Goal: Navigation & Orientation: Find specific page/section

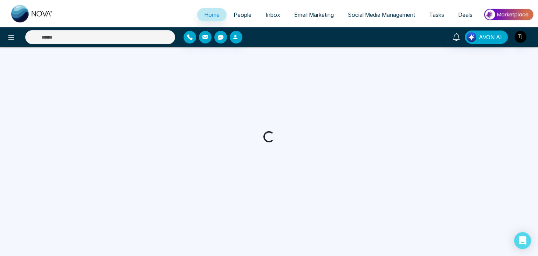
select select "*"
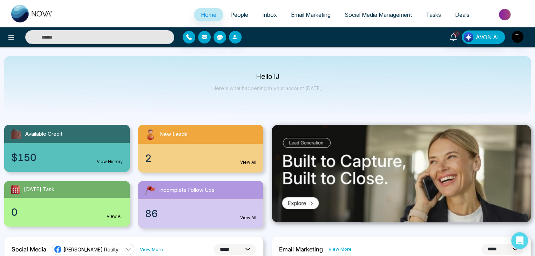
click at [235, 18] on span "People" at bounding box center [239, 14] width 18 height 7
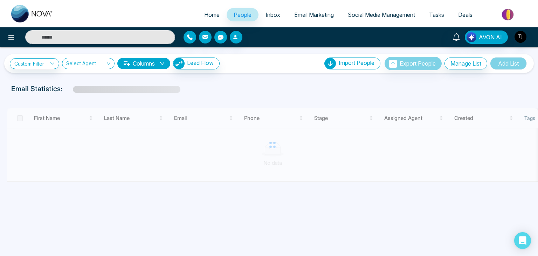
click at [266, 16] on span "Inbox" at bounding box center [273, 14] width 15 height 7
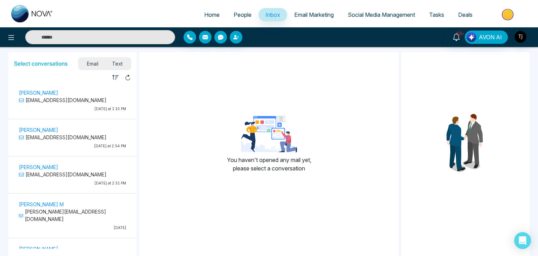
click at [312, 15] on span "Email Marketing" at bounding box center [314, 14] width 40 height 7
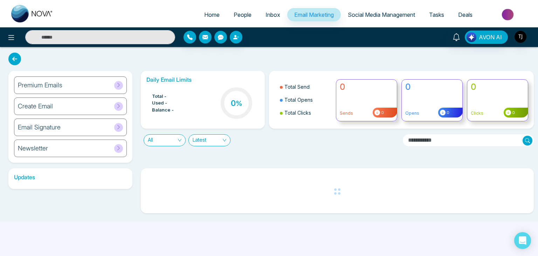
click at [348, 16] on span "Social Media Management" at bounding box center [381, 14] width 67 height 7
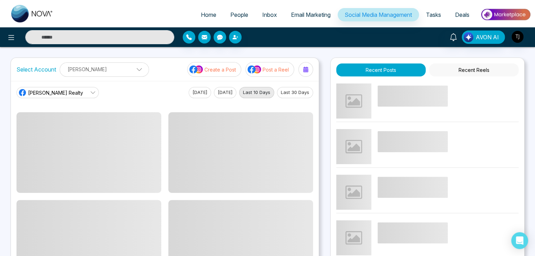
click at [196, 10] on link "Home" at bounding box center [208, 14] width 29 height 13
select select "*"
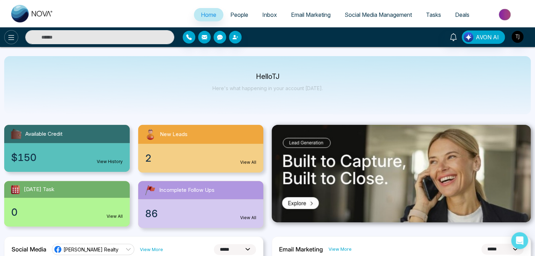
click at [15, 33] on button at bounding box center [11, 37] width 14 height 14
click at [14, 47] on div "AVON AI" at bounding box center [267, 37] width 535 height 20
click at [14, 37] on icon at bounding box center [11, 37] width 8 height 8
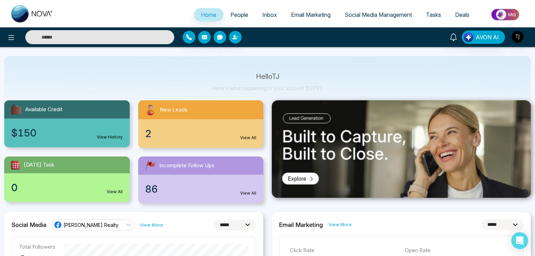
scroll to position [25, 0]
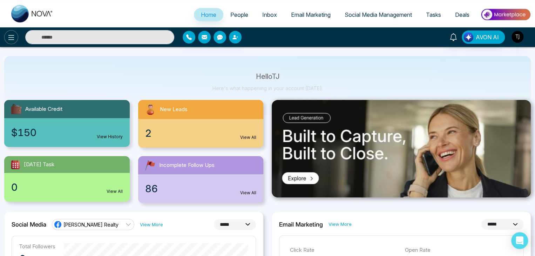
click at [11, 38] on icon at bounding box center [11, 37] width 8 height 8
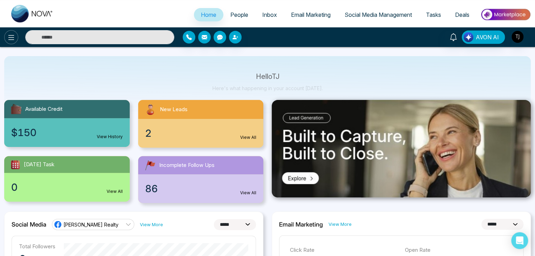
scroll to position [0, 0]
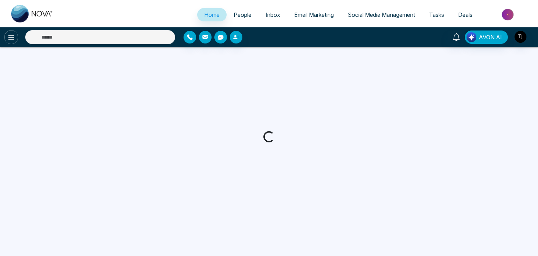
select select "*"
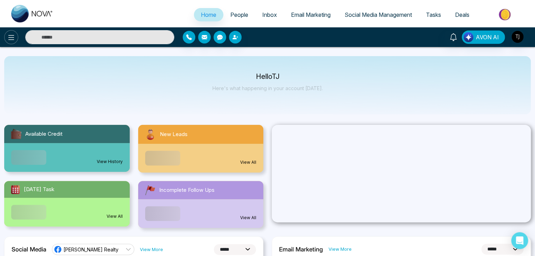
click at [14, 36] on icon at bounding box center [11, 37] width 8 height 8
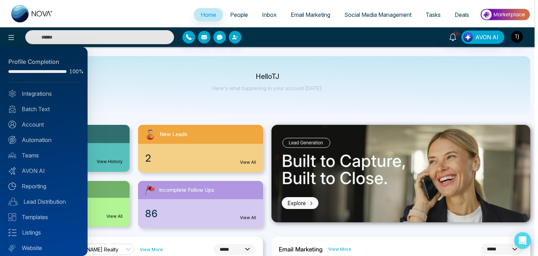
click at [179, 96] on div at bounding box center [269, 128] width 538 height 256
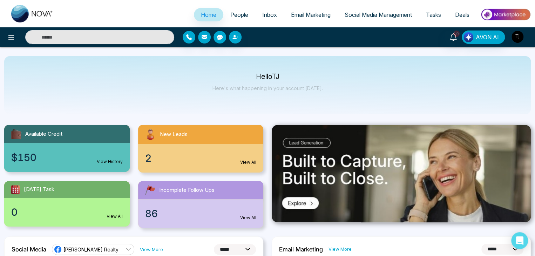
click at [516, 41] on img "button" at bounding box center [517, 37] width 12 height 12
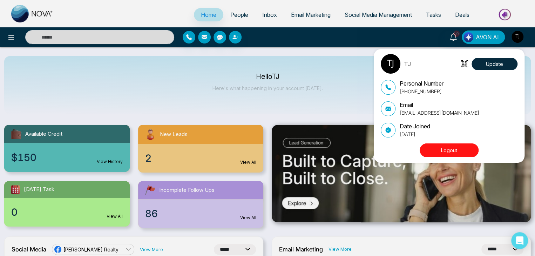
click at [455, 147] on button "Logout" at bounding box center [448, 150] width 59 height 14
